Goal: Task Accomplishment & Management: Manage account settings

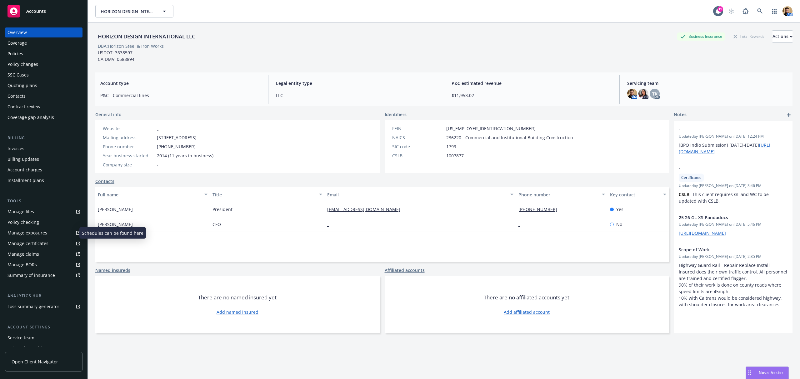
click at [27, 233] on div "Manage exposures" at bounding box center [28, 233] width 40 height 10
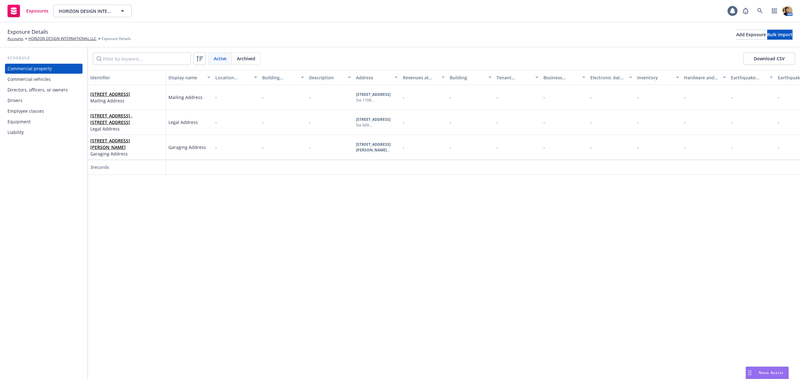
click at [43, 68] on div "Commercial property" at bounding box center [30, 69] width 44 height 10
click at [39, 40] on link "HORIZON DESIGN INTERNATIONAL LLC" at bounding box center [62, 39] width 68 height 6
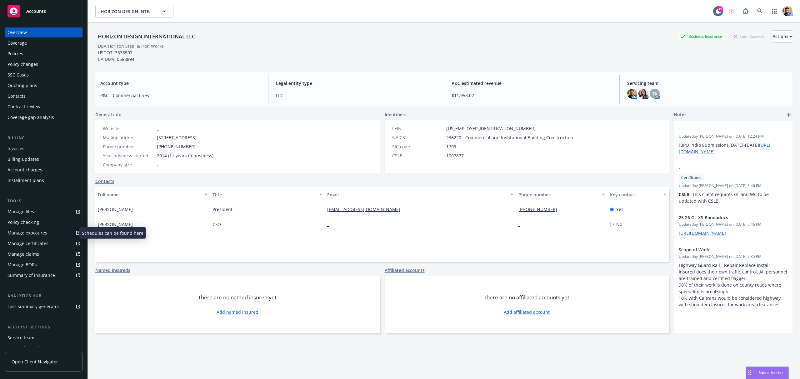
click at [45, 234] on div "Manage exposures" at bounding box center [28, 233] width 40 height 10
